Goal: Task Accomplishment & Management: Complete application form

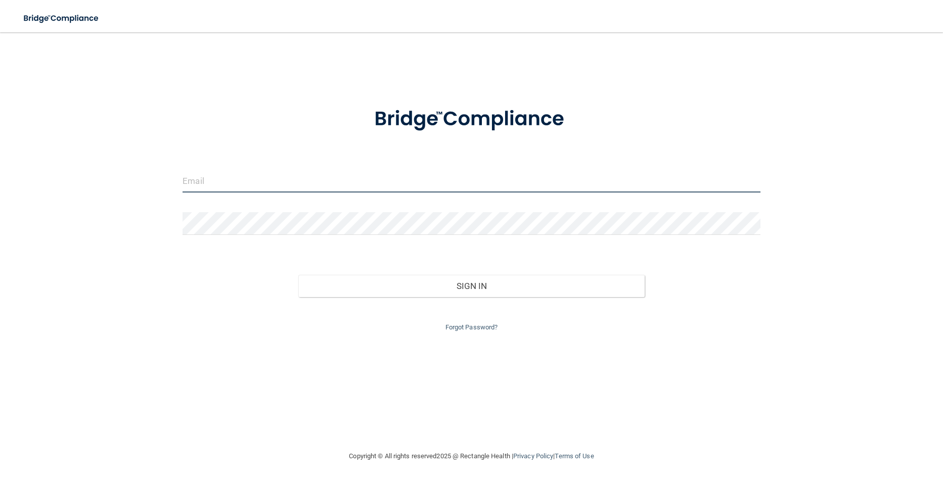
click at [231, 188] on input "email" at bounding box center [470, 181] width 577 height 23
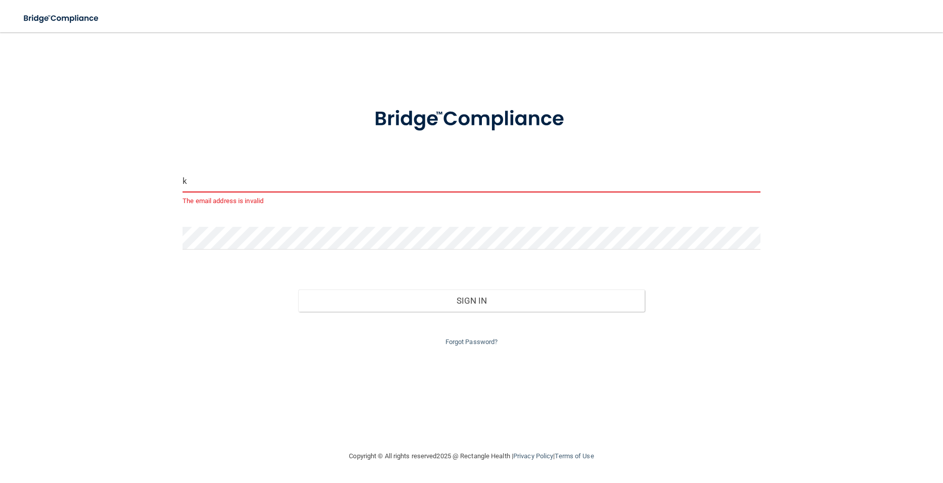
click at [204, 189] on input "k" at bounding box center [470, 181] width 577 height 23
type input "[EMAIL_ADDRESS][DOMAIN_NAME]"
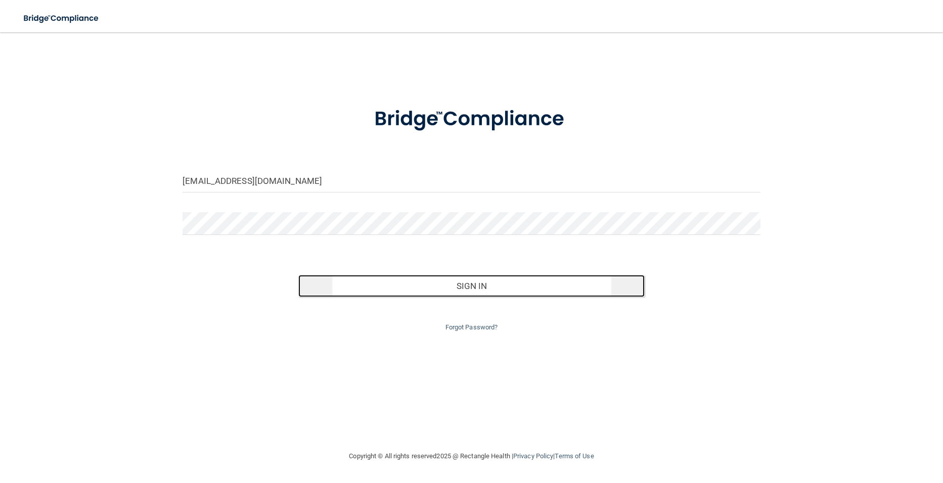
click at [350, 294] on button "Sign In" at bounding box center [471, 286] width 346 height 22
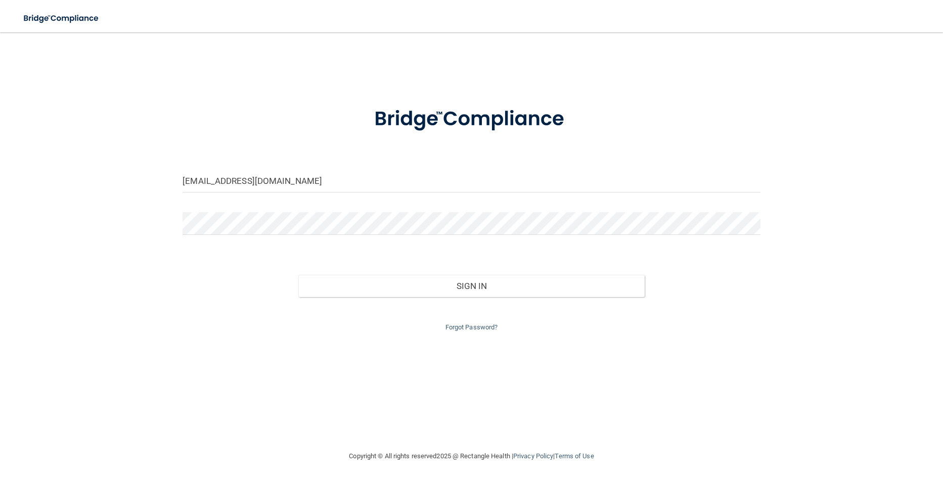
click at [374, 298] on div "Forgot Password?" at bounding box center [471, 315] width 592 height 36
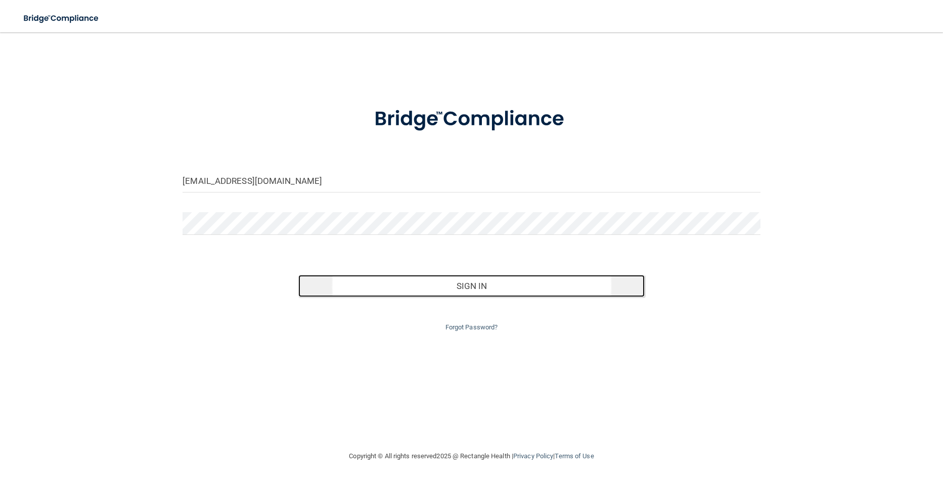
click at [354, 279] on button "Sign In" at bounding box center [471, 286] width 346 height 22
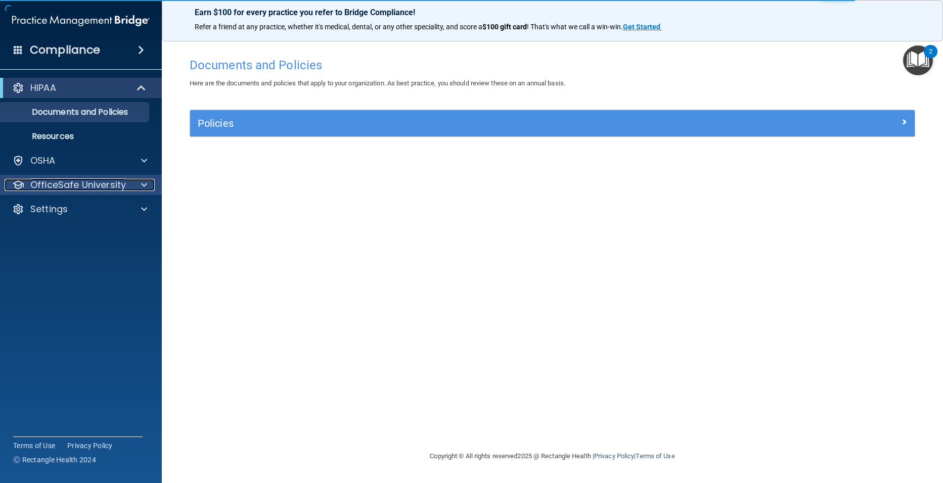
click at [142, 181] on span at bounding box center [144, 185] width 6 height 12
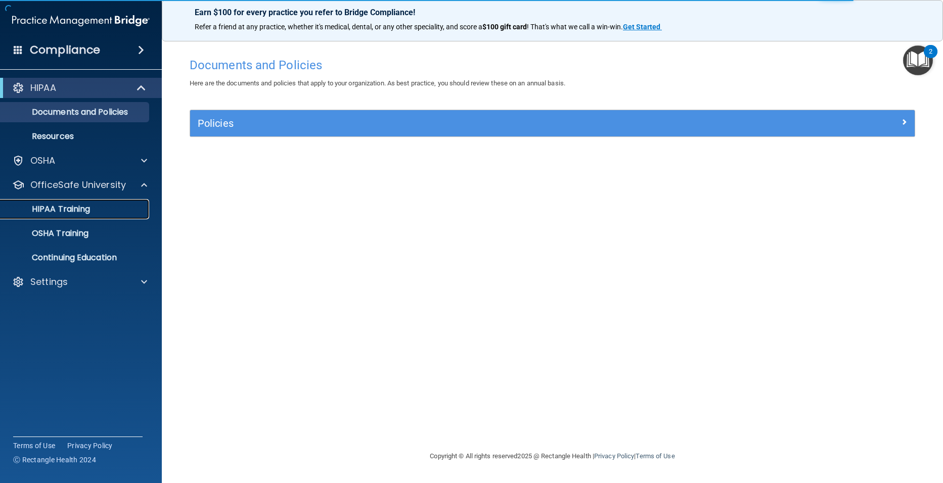
click at [79, 208] on p "HIPAA Training" at bounding box center [48, 209] width 83 height 10
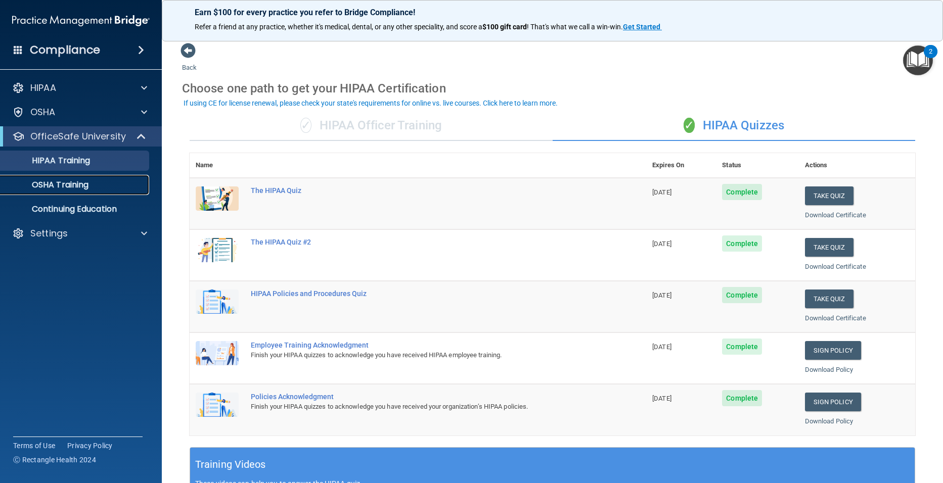
click at [71, 182] on p "OSHA Training" at bounding box center [48, 185] width 82 height 10
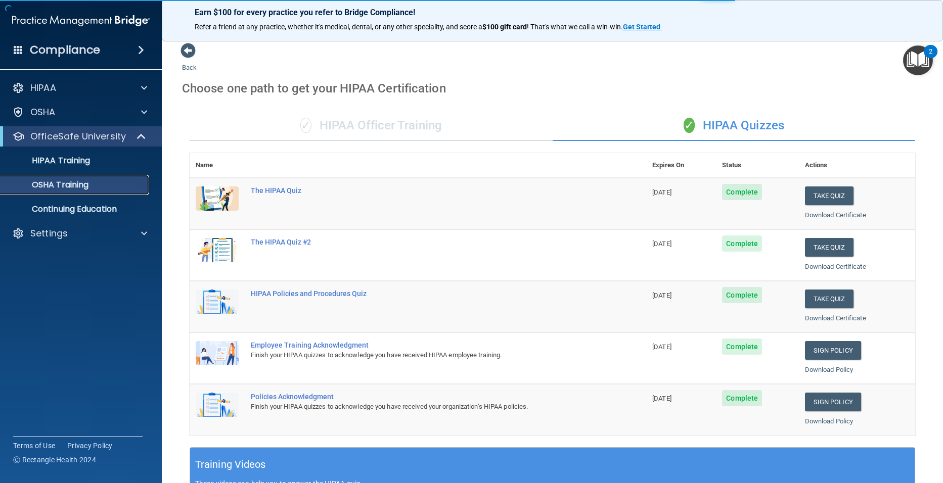
click at [67, 185] on p "OSHA Training" at bounding box center [48, 185] width 82 height 10
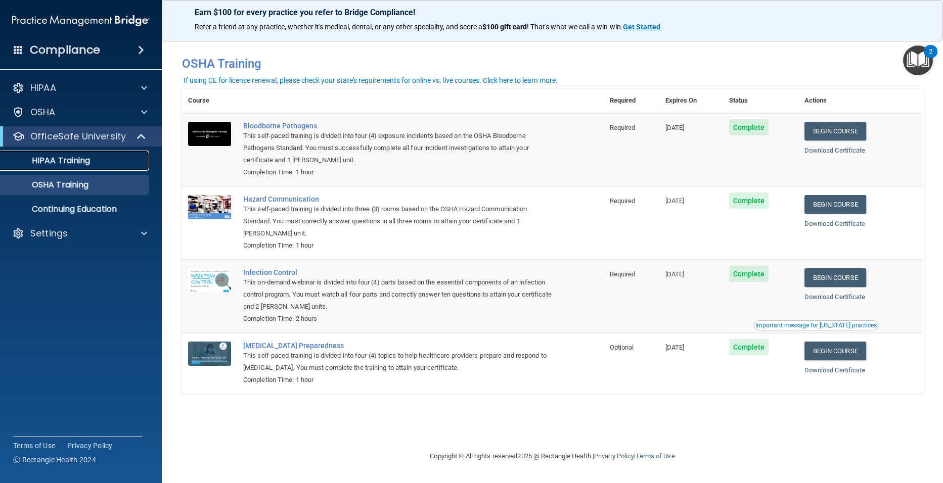
click at [60, 156] on p "HIPAA Training" at bounding box center [48, 161] width 83 height 10
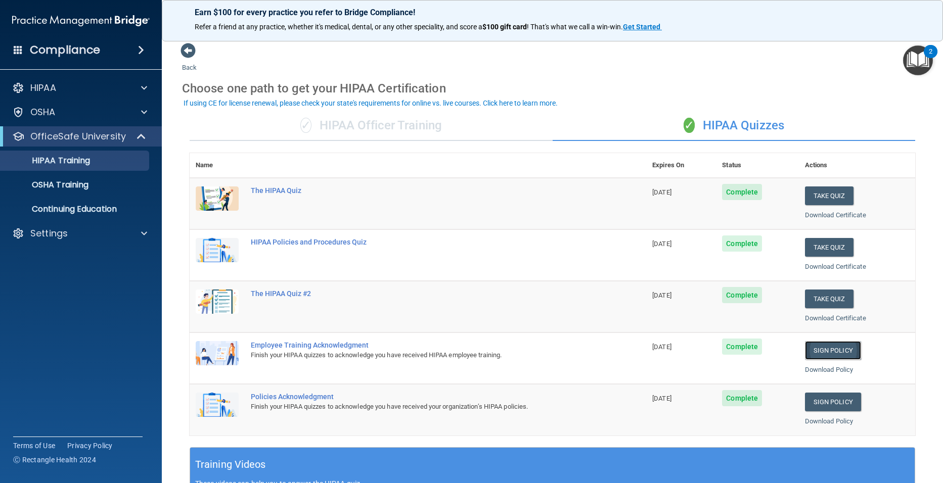
click at [837, 350] on link "Sign Policy" at bounding box center [833, 350] width 56 height 19
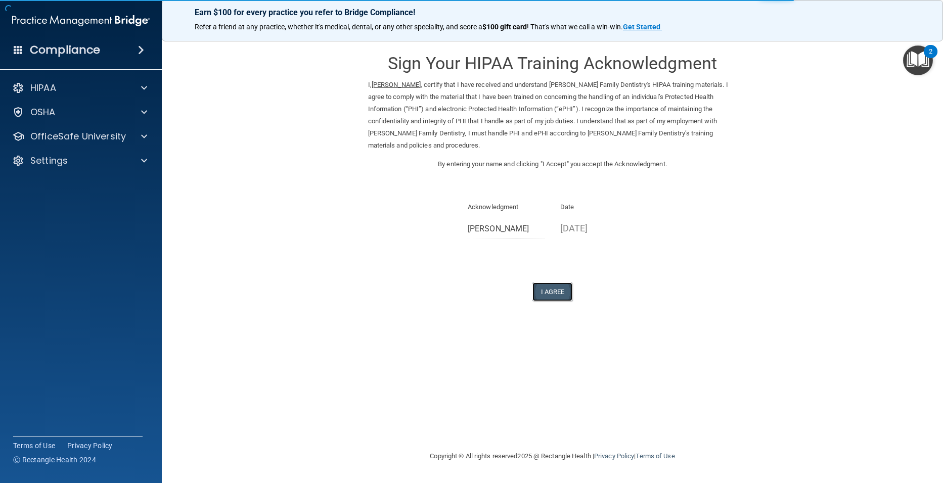
click at [568, 284] on button "I Agree" at bounding box center [552, 292] width 40 height 19
click at [561, 283] on button "I Agree" at bounding box center [552, 292] width 40 height 19
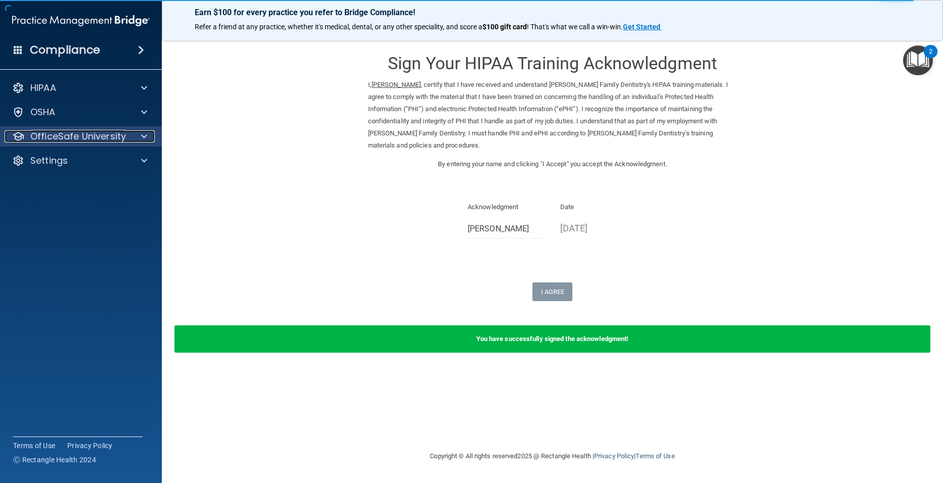
click at [69, 135] on p "OfficeSafe University" at bounding box center [78, 136] width 96 height 12
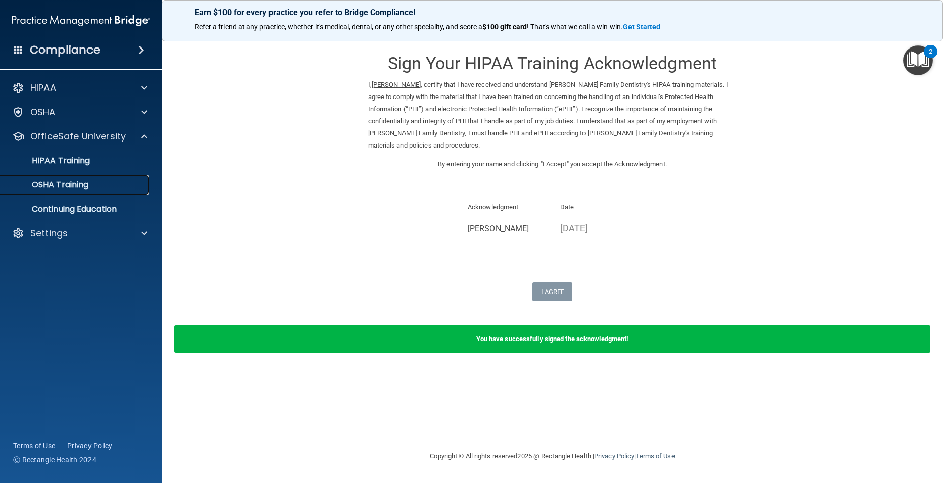
click at [73, 181] on p "OSHA Training" at bounding box center [48, 185] width 82 height 10
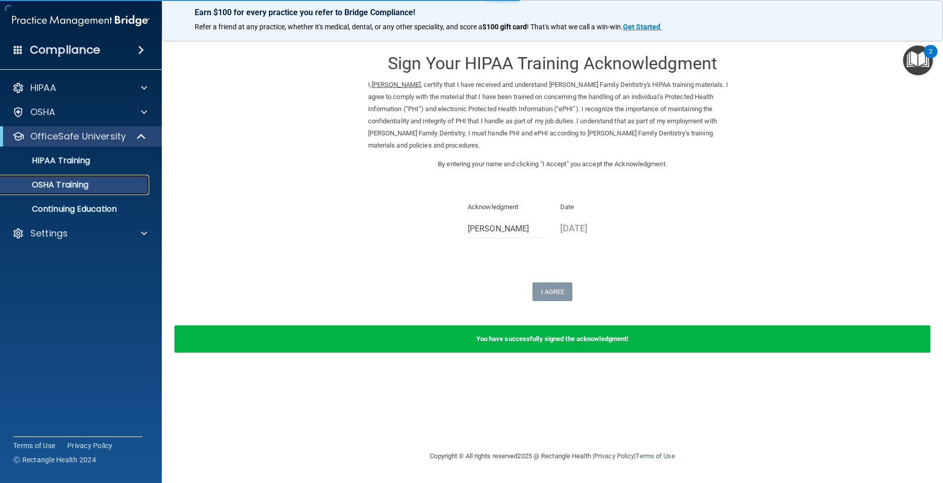
click at [73, 181] on p "OSHA Training" at bounding box center [48, 185] width 82 height 10
click at [69, 163] on p "HIPAA Training" at bounding box center [48, 161] width 83 height 10
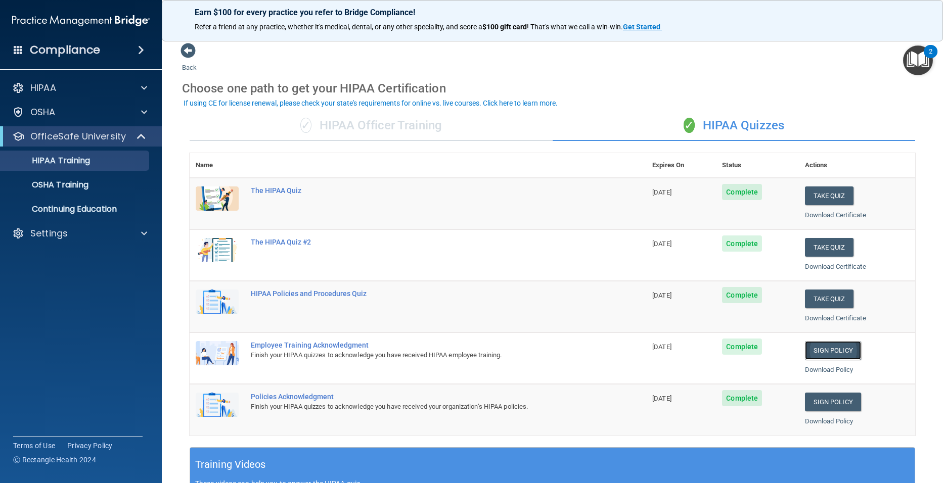
click at [813, 357] on link "Sign Policy" at bounding box center [833, 350] width 56 height 19
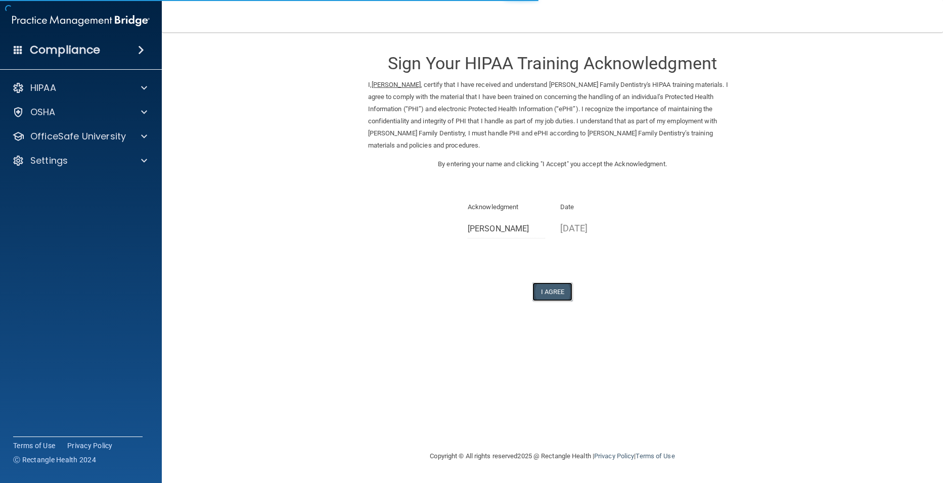
click at [568, 283] on button "I Agree" at bounding box center [552, 292] width 40 height 19
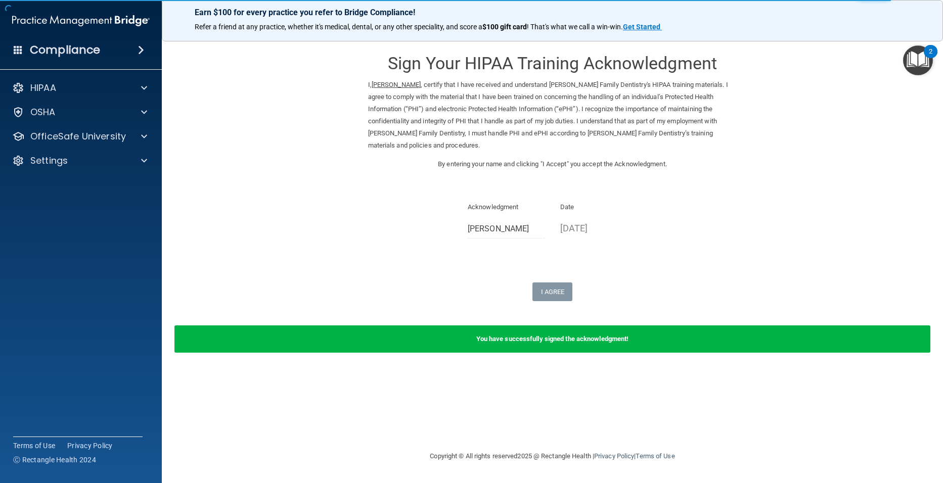
click at [499, 315] on form "Sign Your HIPAA Training Acknowledgment I, Terry Mikel , certify that I have re…" at bounding box center [552, 203] width 741 height 323
drag, startPoint x: 499, startPoint y: 315, endPoint x: 499, endPoint y: 322, distance: 6.6
click at [499, 326] on div "You have successfully signed the acknowledgment!" at bounding box center [552, 339] width 756 height 27
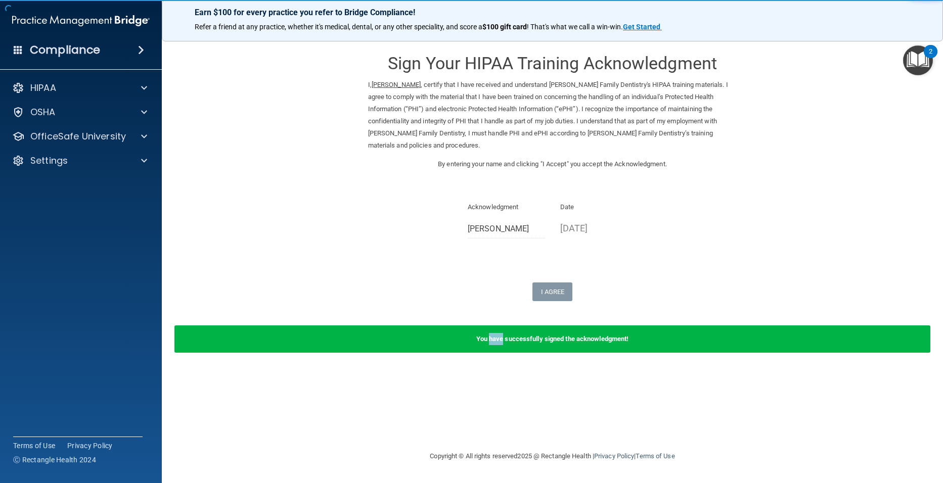
click at [919, 58] on img "Open Resource Center, 2 new notifications" at bounding box center [918, 60] width 30 height 30
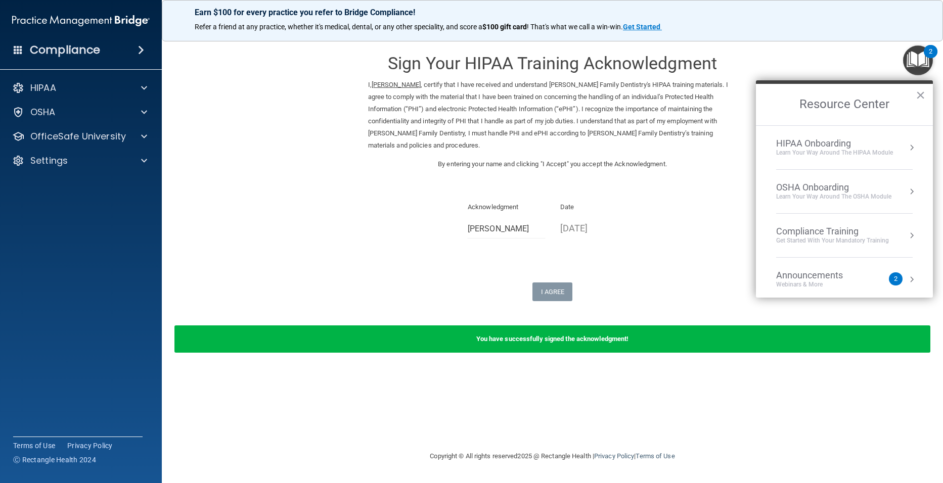
click at [844, 48] on form "Sign Your HIPAA Training Acknowledgment I, Terry Mikel , certify that I have re…" at bounding box center [552, 203] width 741 height 323
click at [921, 96] on button "×" at bounding box center [921, 95] width 10 height 16
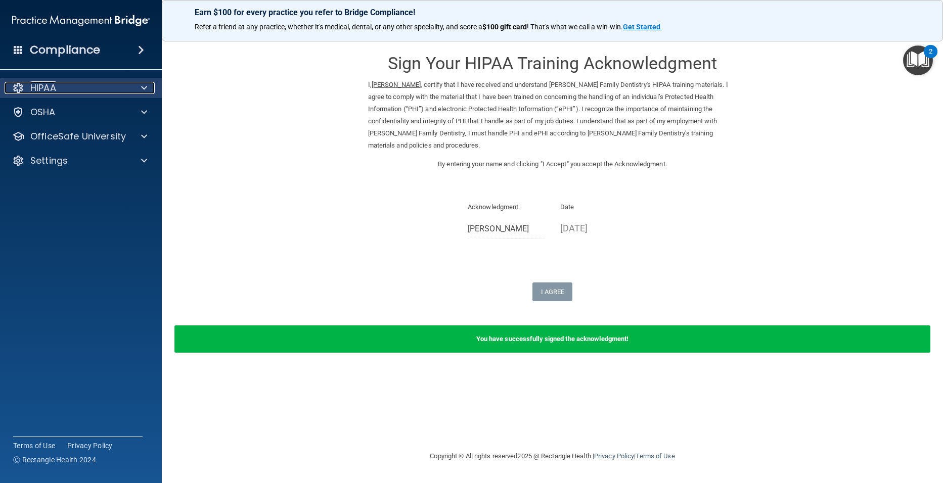
click at [152, 87] on div at bounding box center [142, 88] width 25 height 12
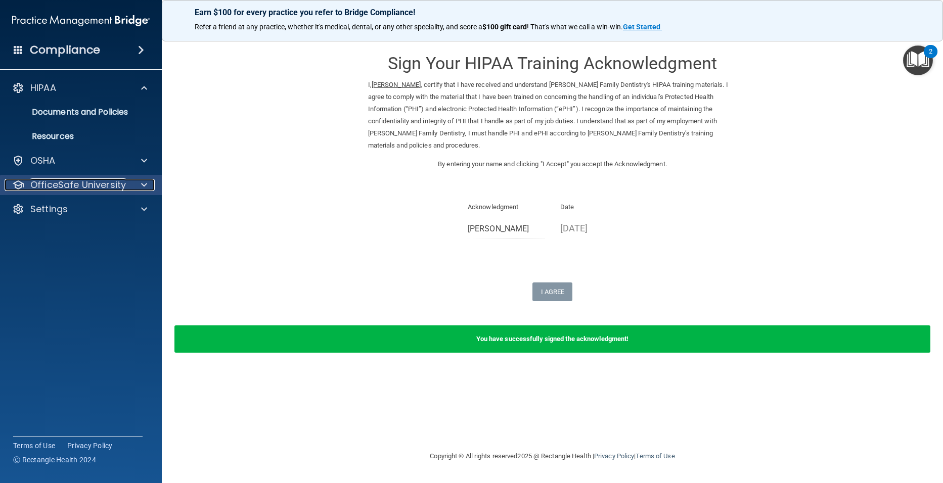
click at [140, 182] on div at bounding box center [142, 185] width 25 height 12
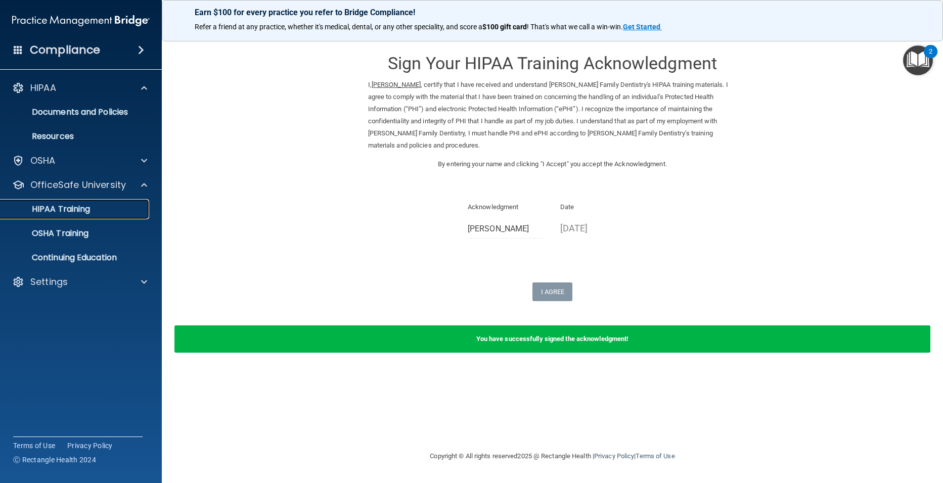
click at [89, 210] on p "HIPAA Training" at bounding box center [48, 209] width 83 height 10
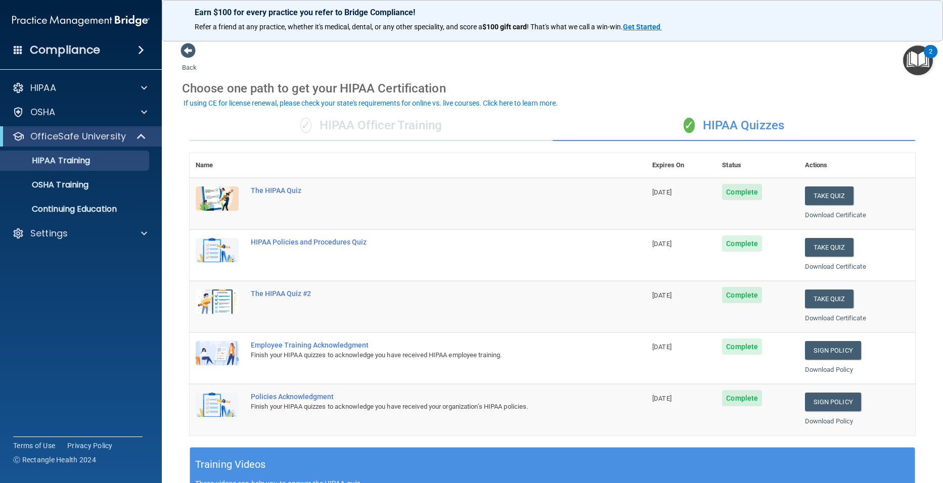
click at [804, 412] on td "Sign Policy Sign Policy Download Policy" at bounding box center [857, 409] width 116 height 51
click at [805, 403] on link "Sign Policy" at bounding box center [833, 402] width 56 height 19
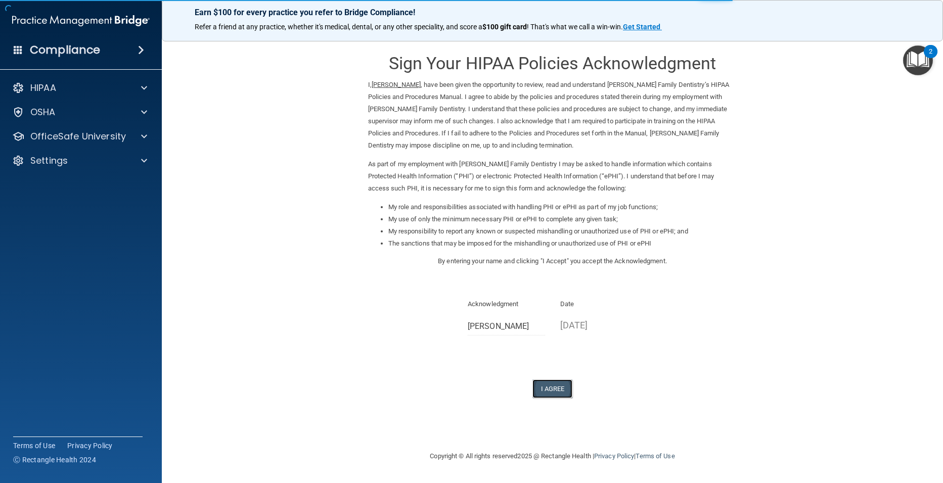
click at [556, 389] on button "I Agree" at bounding box center [552, 389] width 40 height 19
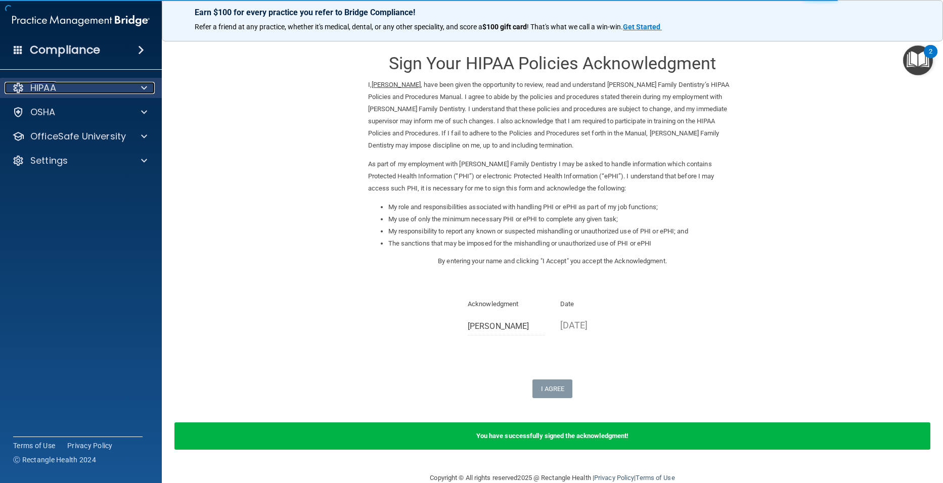
click at [43, 89] on p "HIPAA" at bounding box center [43, 88] width 26 height 12
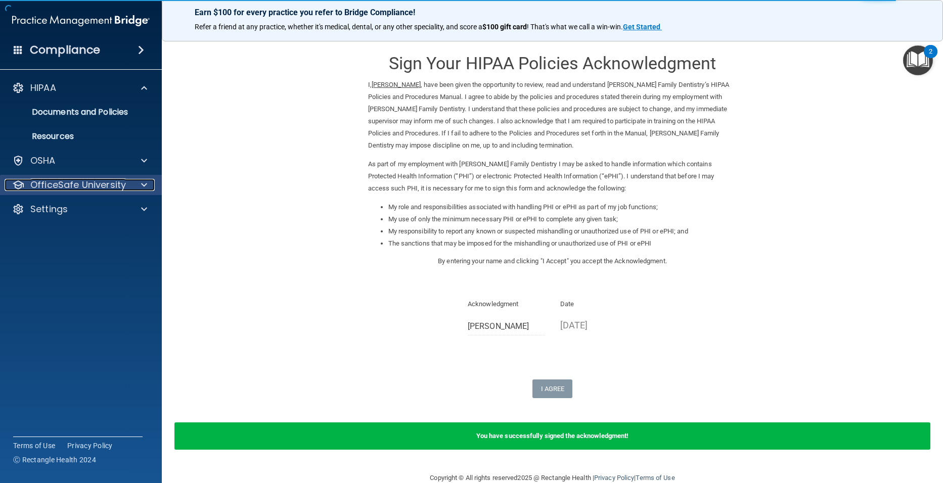
click at [121, 182] on p "OfficeSafe University" at bounding box center [78, 185] width 96 height 12
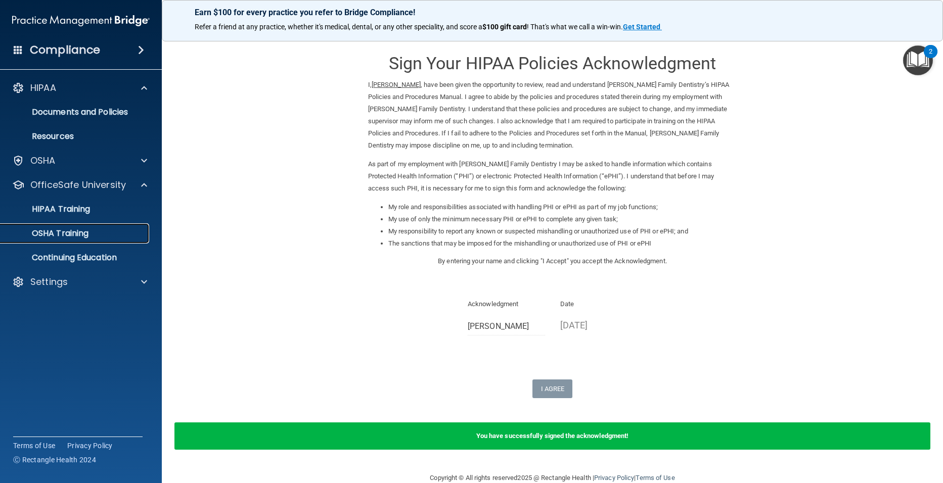
click at [99, 238] on div "OSHA Training" at bounding box center [76, 234] width 138 height 10
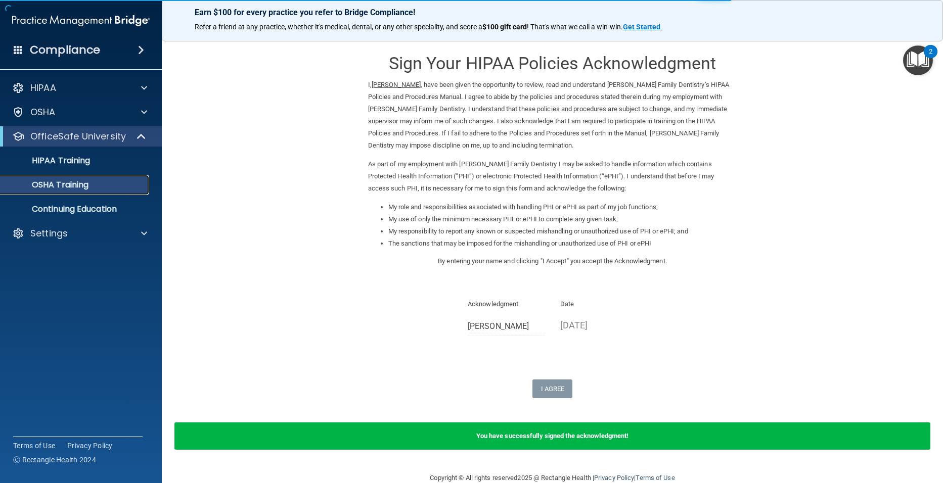
click at [90, 189] on div "OSHA Training" at bounding box center [76, 185] width 138 height 10
click at [78, 164] on p "HIPAA Training" at bounding box center [48, 161] width 83 height 10
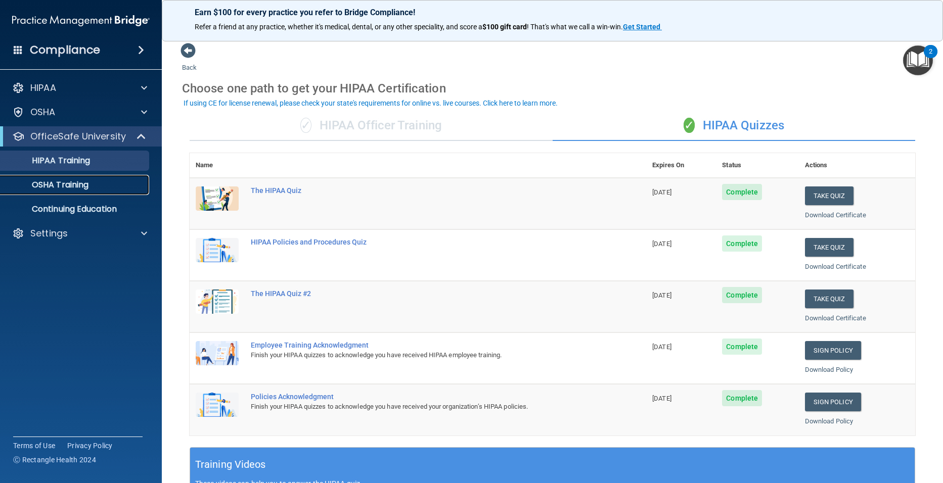
click at [81, 184] on p "OSHA Training" at bounding box center [48, 185] width 82 height 10
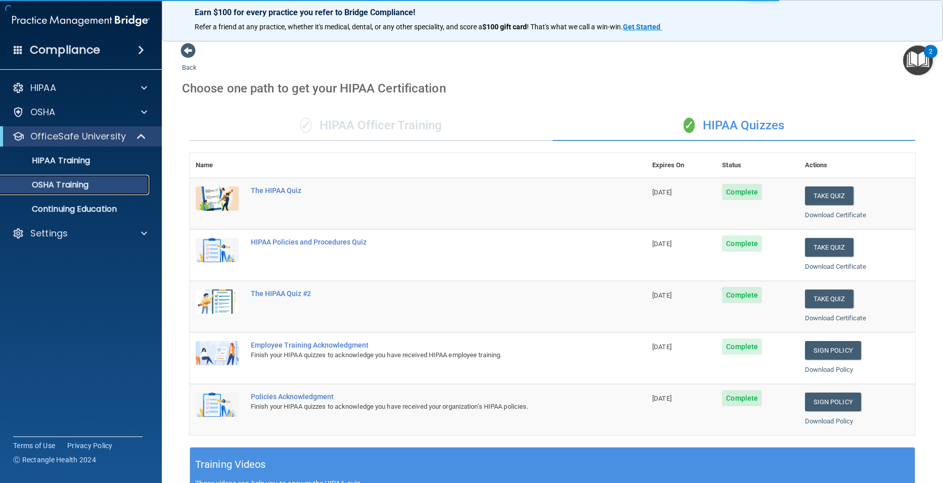
click at [84, 186] on p "OSHA Training" at bounding box center [48, 185] width 82 height 10
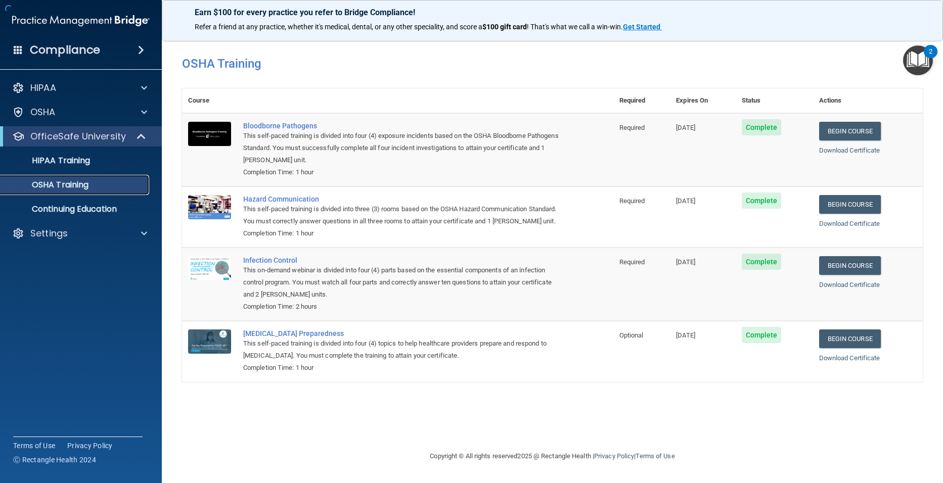
click at [76, 186] on p "OSHA Training" at bounding box center [48, 185] width 82 height 10
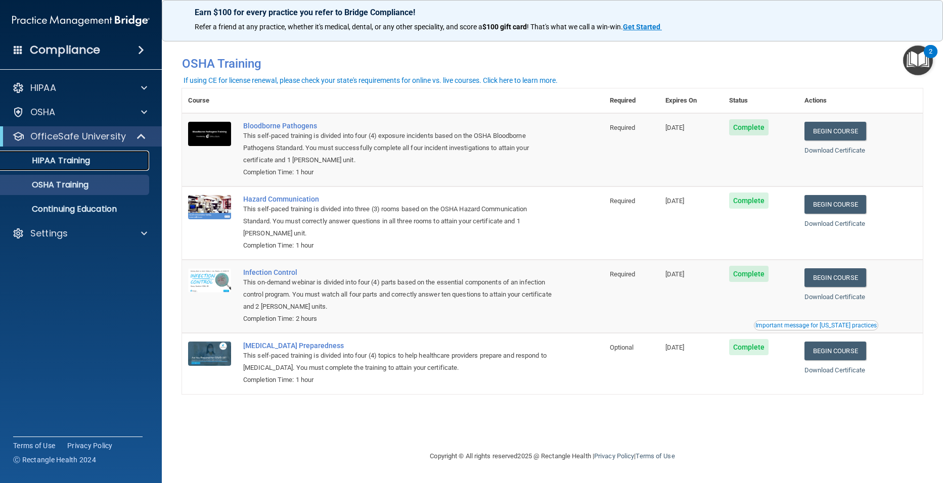
click at [92, 165] on div "HIPAA Training" at bounding box center [76, 161] width 138 height 10
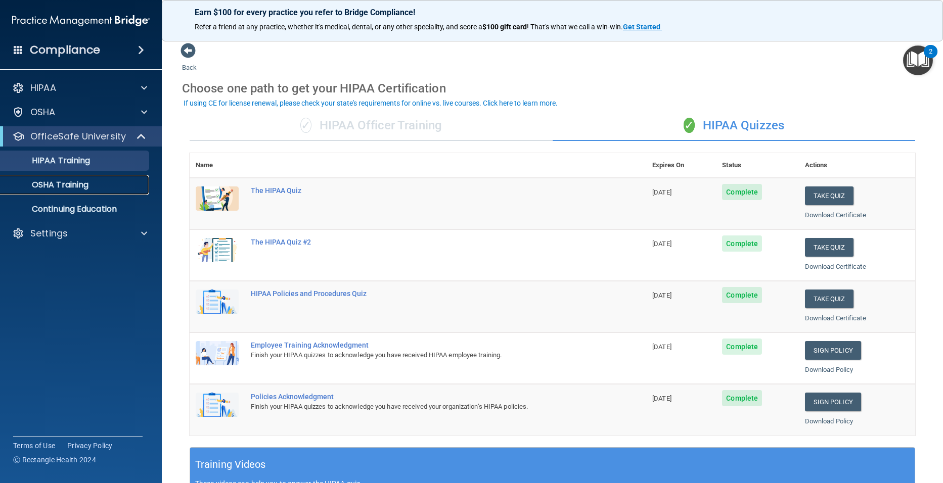
click at [56, 185] on p "OSHA Training" at bounding box center [48, 185] width 82 height 10
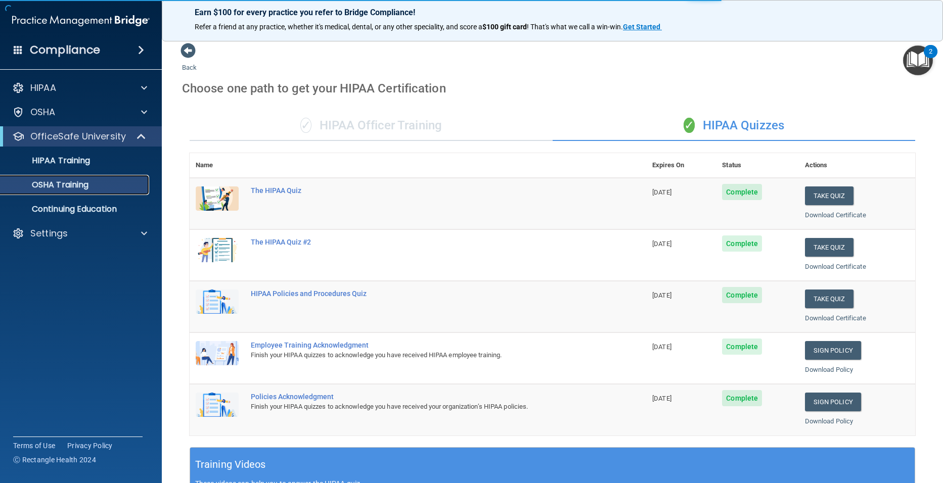
click at [56, 185] on p "OSHA Training" at bounding box center [48, 185] width 82 height 10
click at [70, 161] on p "HIPAA Training" at bounding box center [48, 161] width 83 height 10
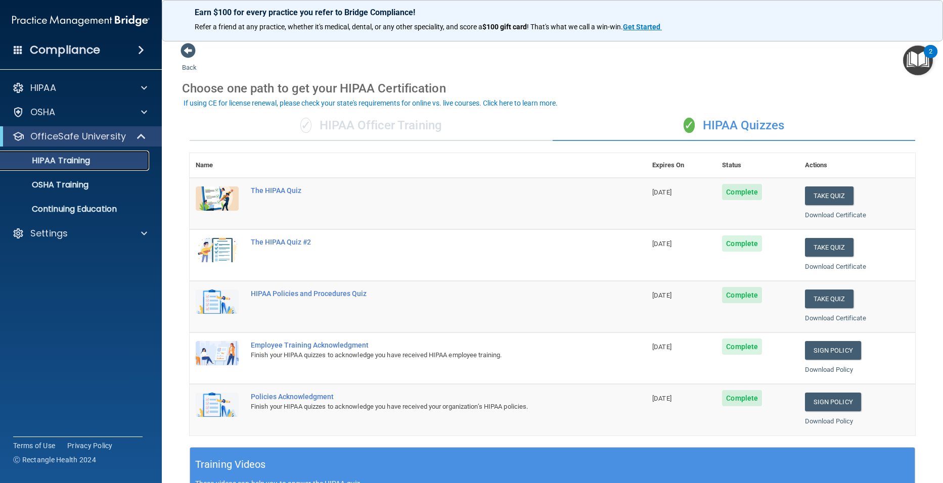
click at [70, 161] on p "HIPAA Training" at bounding box center [48, 161] width 83 height 10
click at [48, 181] on p "OSHA Training" at bounding box center [48, 185] width 82 height 10
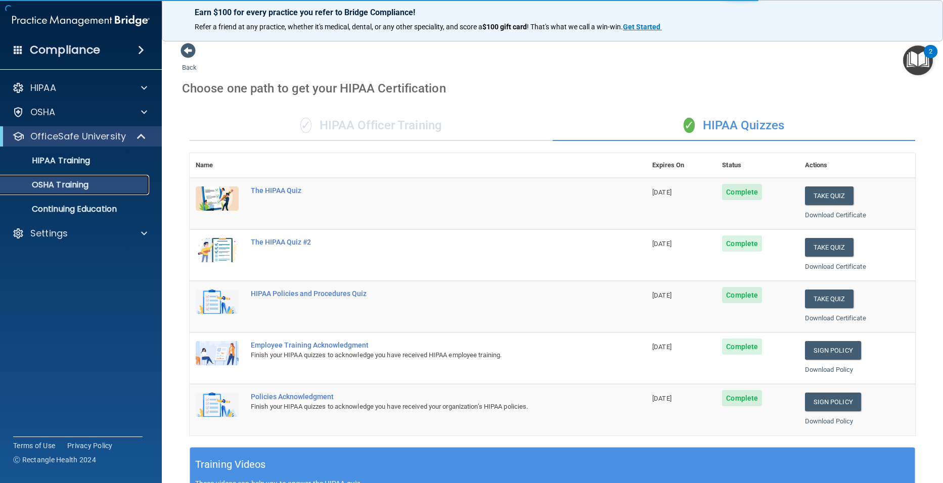
click at [48, 181] on p "OSHA Training" at bounding box center [48, 185] width 82 height 10
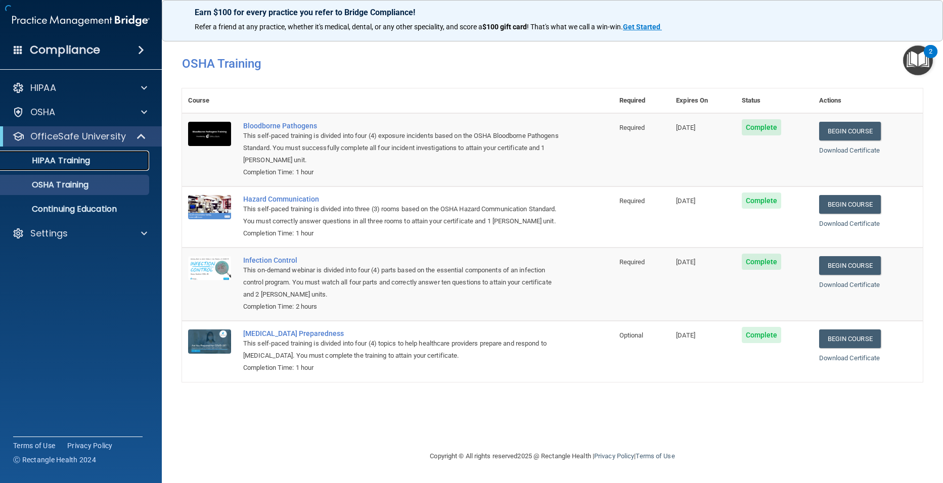
click at [60, 156] on p "HIPAA Training" at bounding box center [48, 161] width 83 height 10
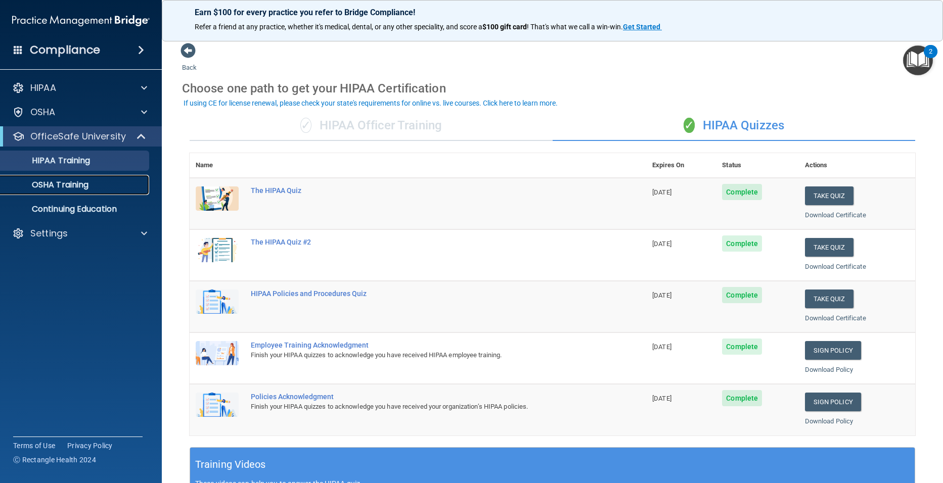
click at [48, 182] on p "OSHA Training" at bounding box center [48, 185] width 82 height 10
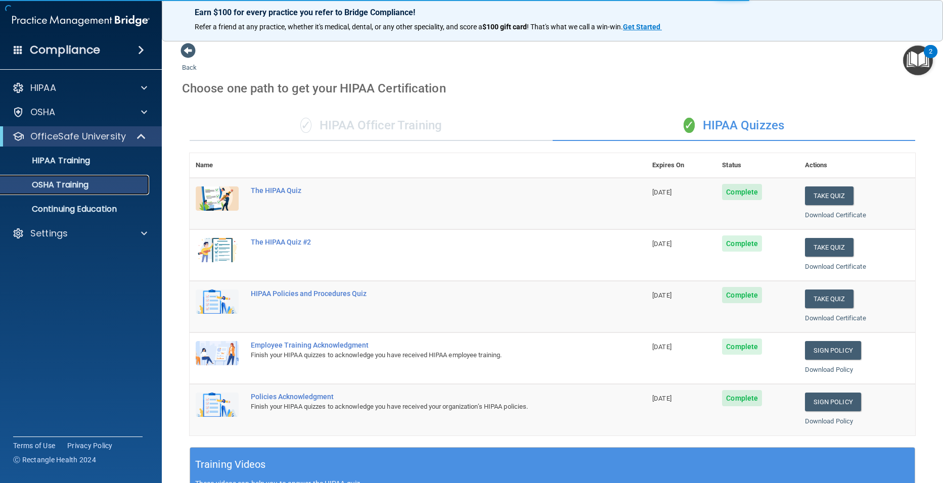
click at [48, 182] on p "OSHA Training" at bounding box center [48, 185] width 82 height 10
